Goal: Transaction & Acquisition: Purchase product/service

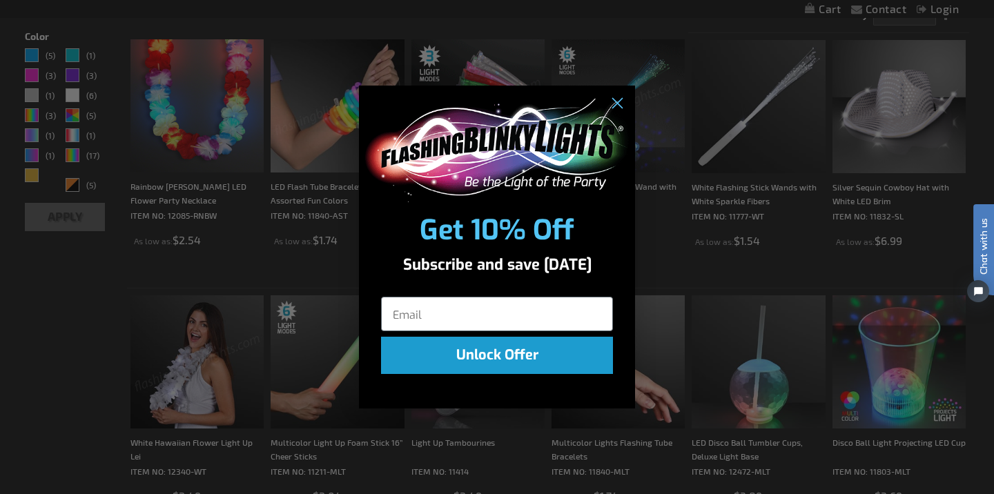
scroll to position [409, 0]
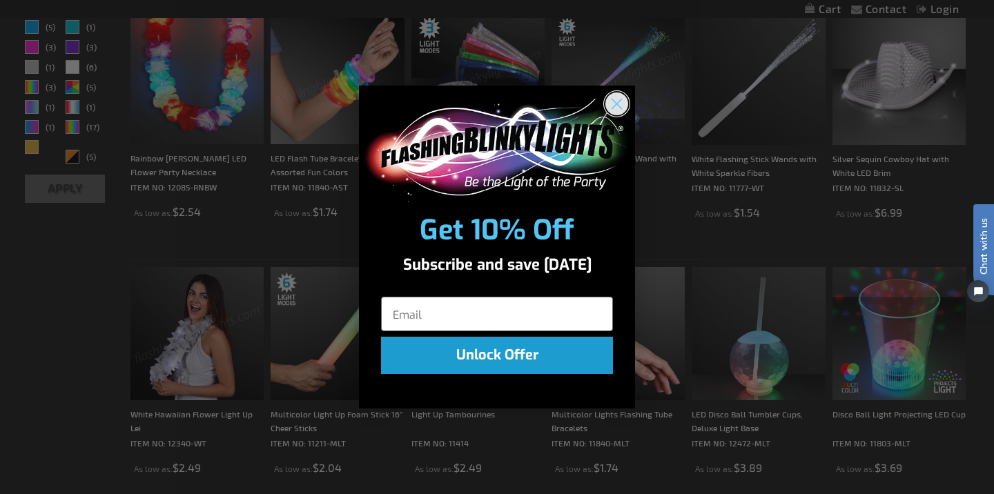
click at [618, 100] on circle "Close dialog" at bounding box center [617, 103] width 23 height 23
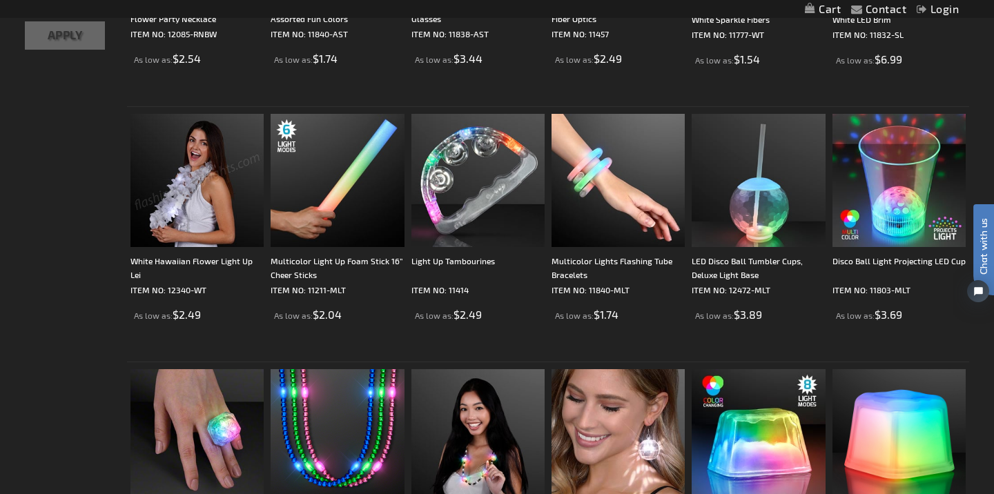
scroll to position [537, 0]
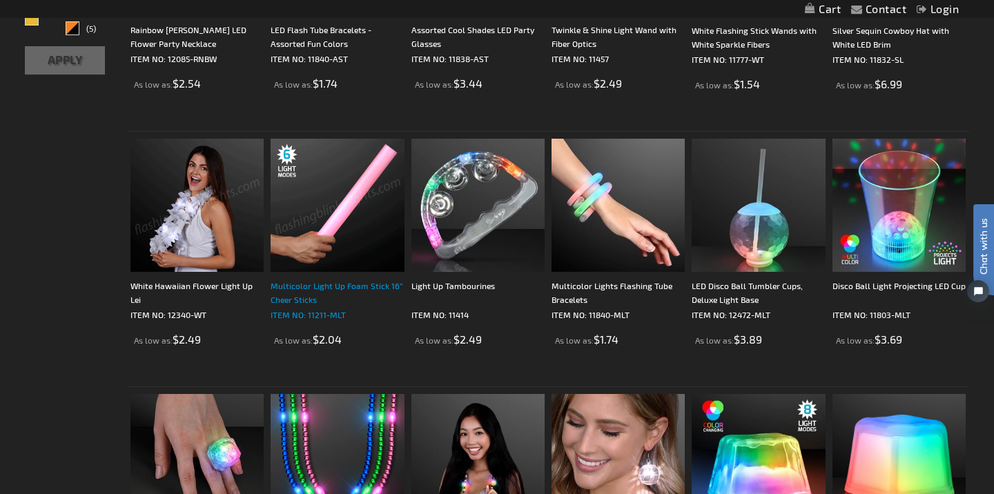
click at [331, 288] on div "Multicolor Light Up Foam Stick 16” Cheer Sticks" at bounding box center [337, 293] width 133 height 28
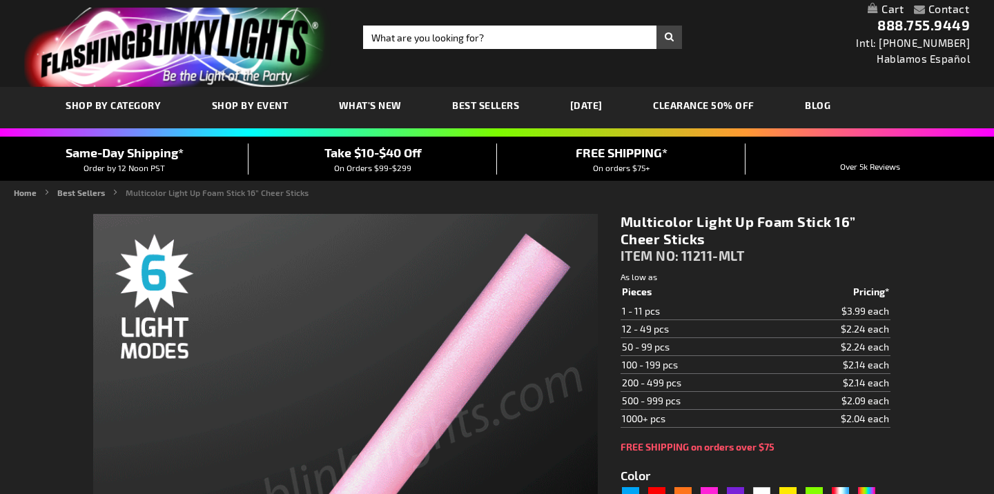
type input "5659"
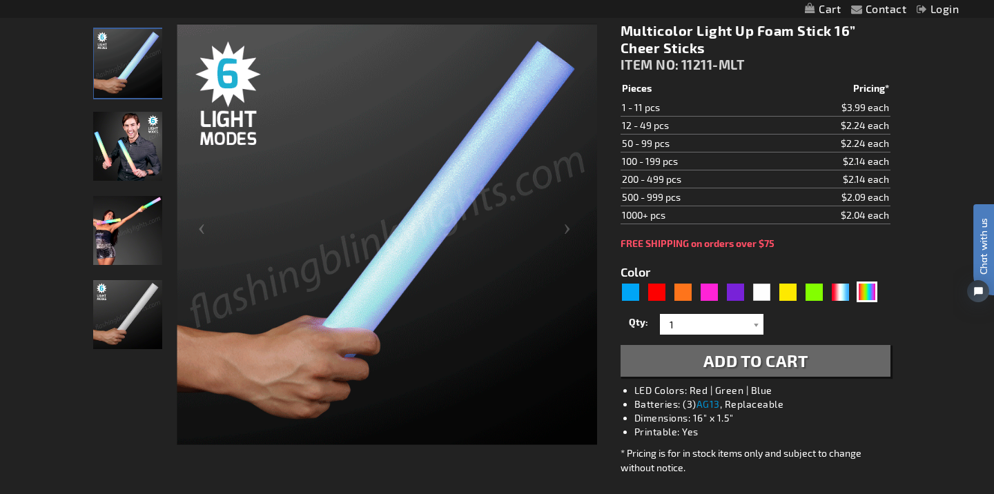
scroll to position [206, 0]
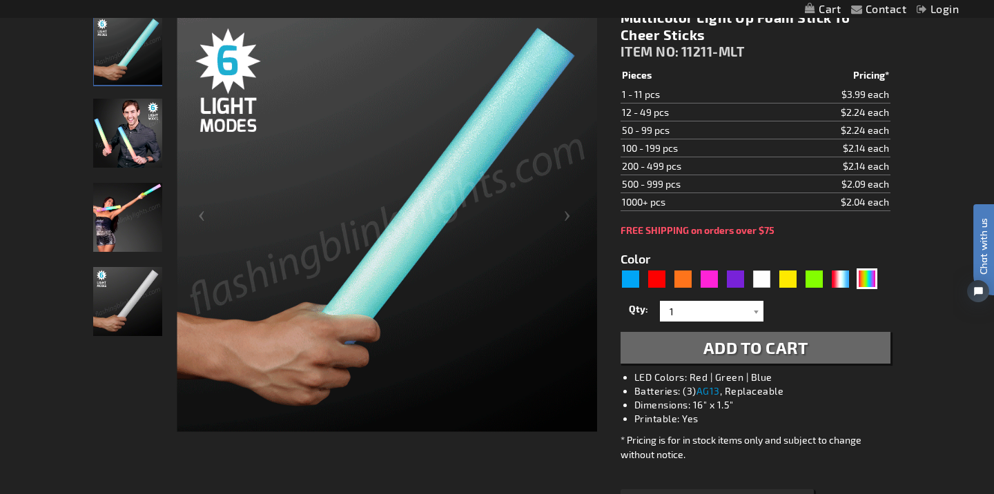
click at [140, 141] on img "Man displaying 16 Inch Multi-Color LED Light Up Foam Stick" at bounding box center [127, 133] width 69 height 69
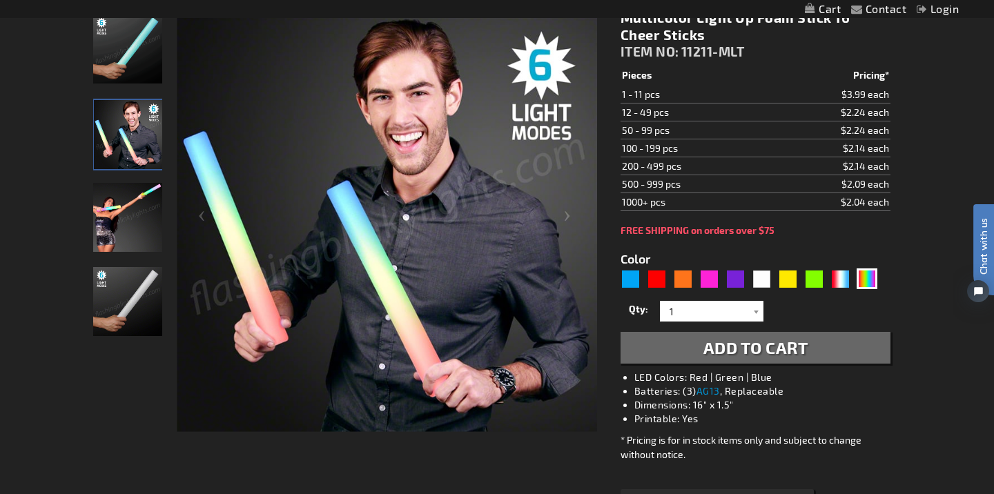
click at [133, 202] on img "Woman displaying 16 Inch Multi-Color LED Light Up Foam Stick" at bounding box center [127, 217] width 69 height 69
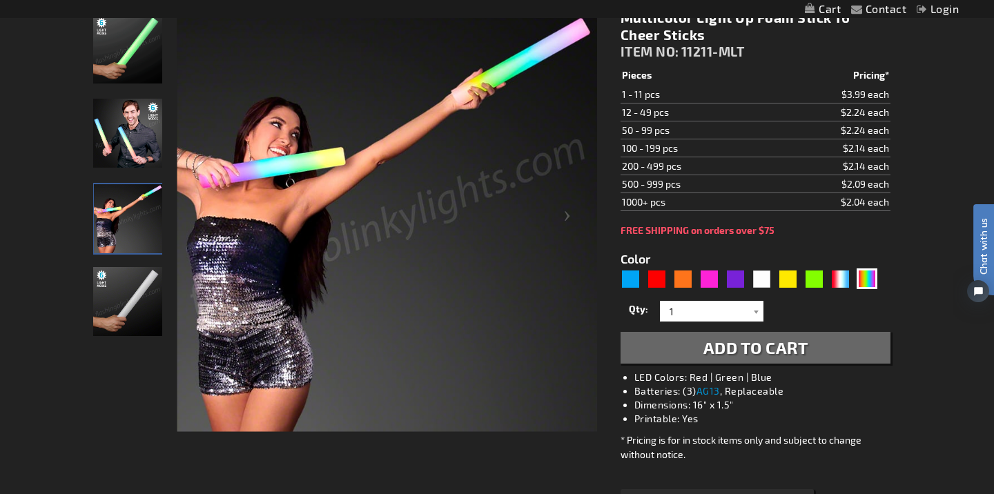
click at [144, 30] on img "16 Inch Multi-Color LED Light Up Foam Stick" at bounding box center [127, 49] width 69 height 69
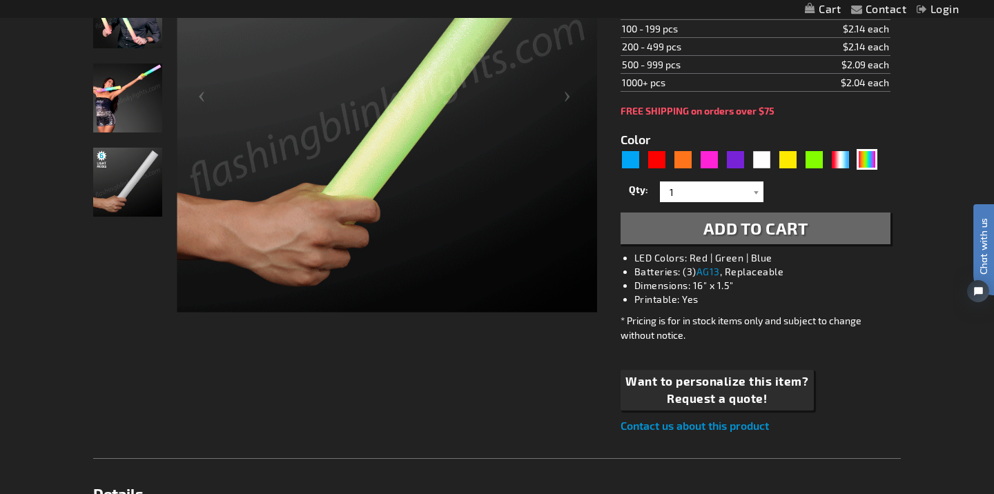
scroll to position [331, 0]
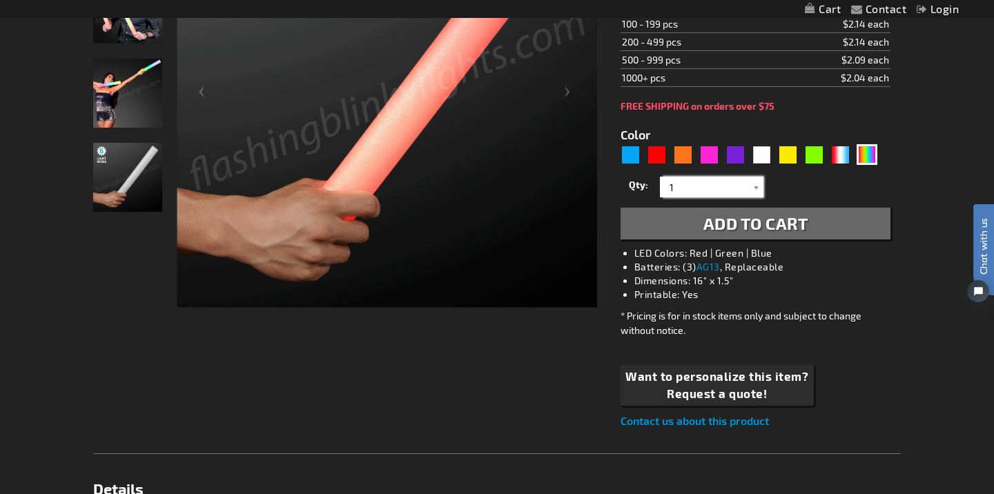
click at [747, 186] on input "1" at bounding box center [714, 187] width 100 height 21
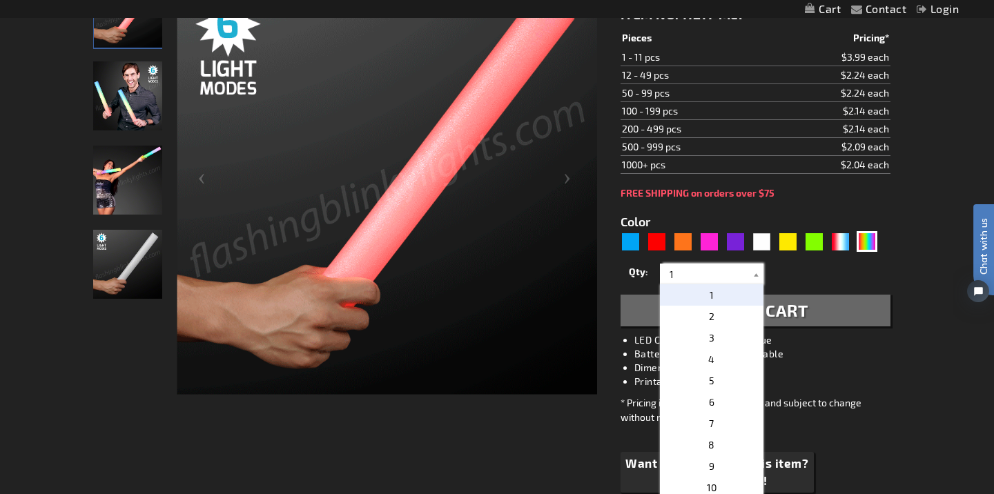
scroll to position [246, 0]
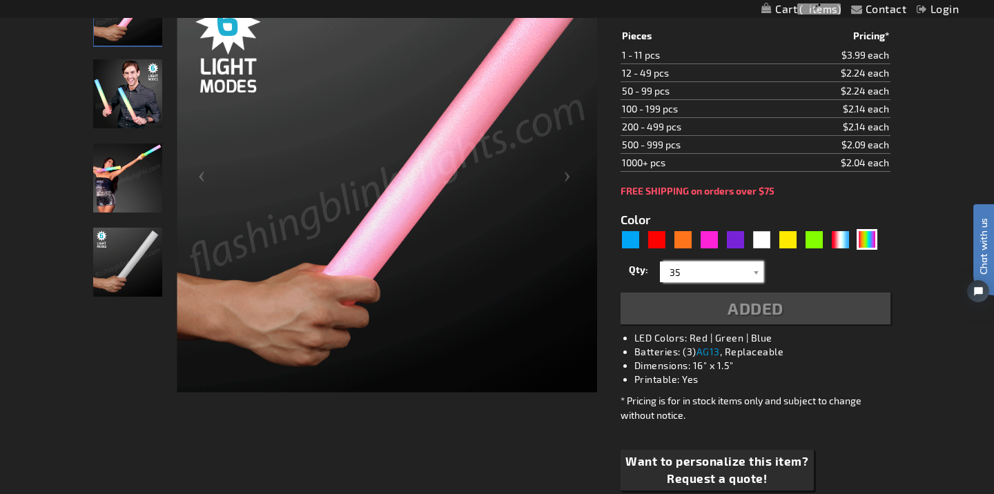
type input "35"
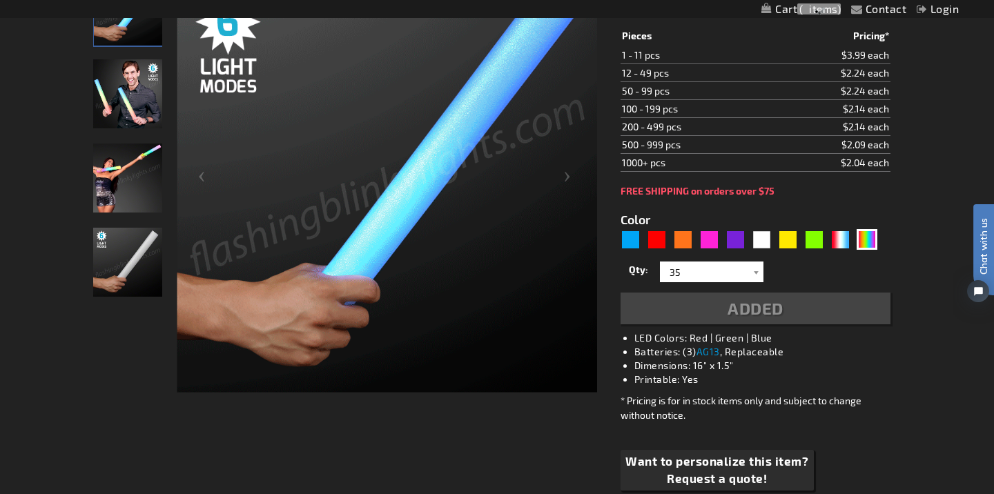
scroll to position [277, 0]
